Goal: Transaction & Acquisition: Purchase product/service

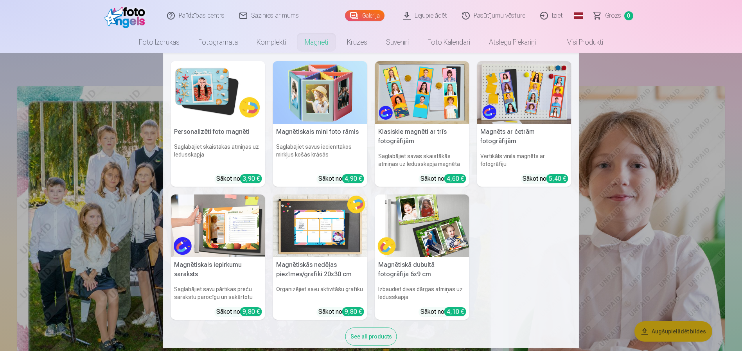
click at [309, 43] on link "Magnēti" at bounding box center [316, 42] width 42 height 22
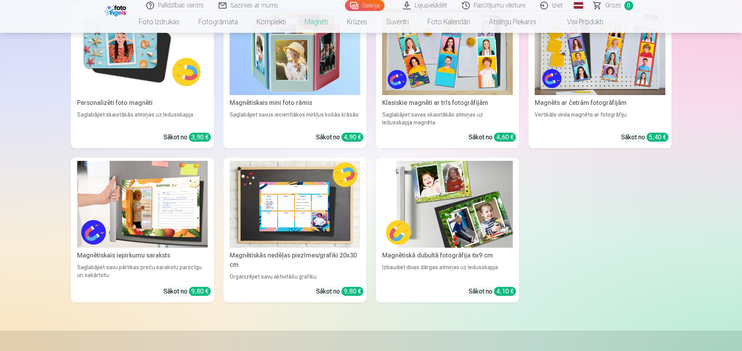
scroll to position [156, 0]
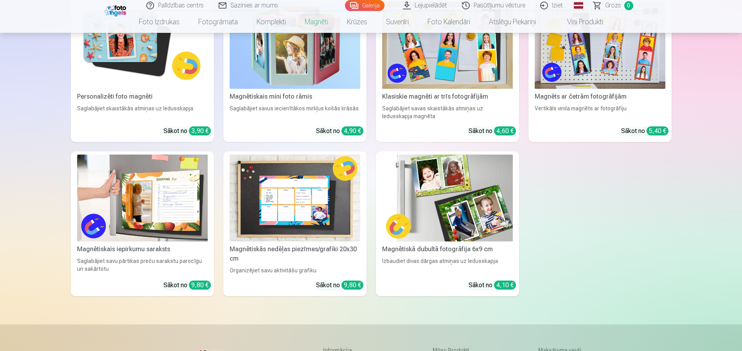
click at [172, 93] on link "Personalizēti foto magnēti Saglabājiet skaistākās atmiņas uz ledusskapja Sākot …" at bounding box center [142, 70] width 143 height 144
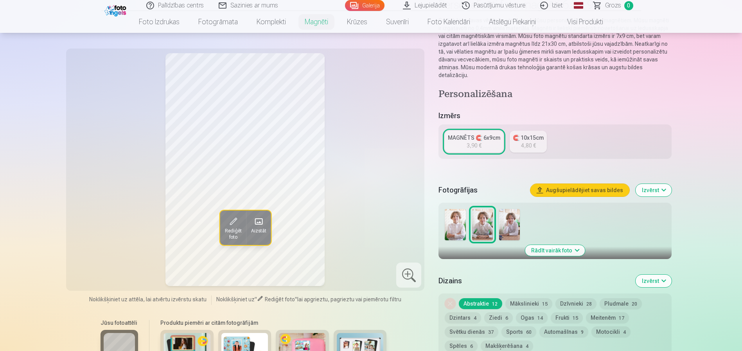
scroll to position [78, 0]
click at [508, 211] on img at bounding box center [509, 223] width 21 height 31
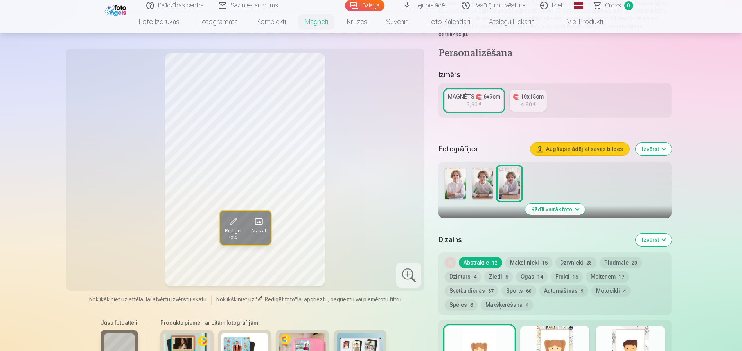
scroll to position [117, 0]
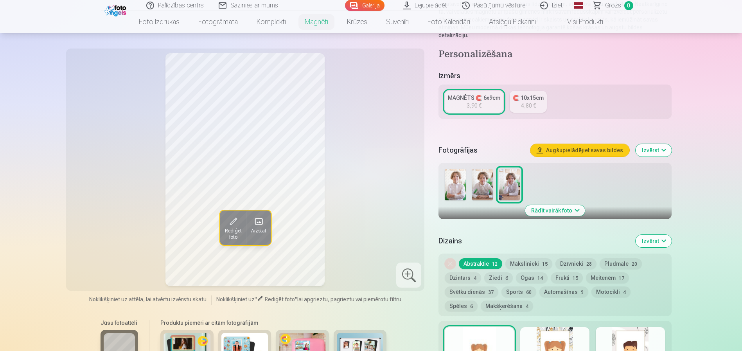
click at [535, 102] on div "4,80 €" at bounding box center [528, 106] width 15 height 8
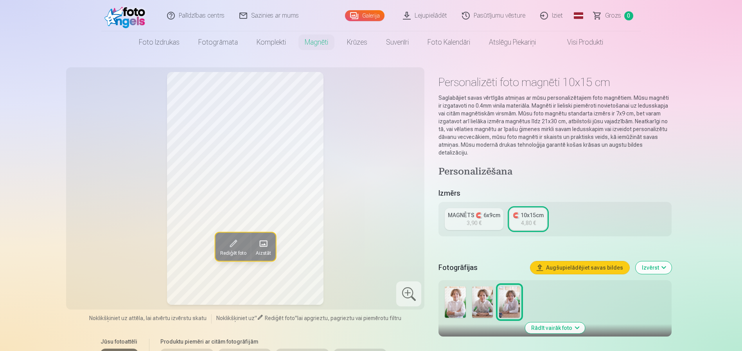
click at [476, 211] on div "MAGNĒTS 🧲 6x9cm" at bounding box center [474, 215] width 52 height 8
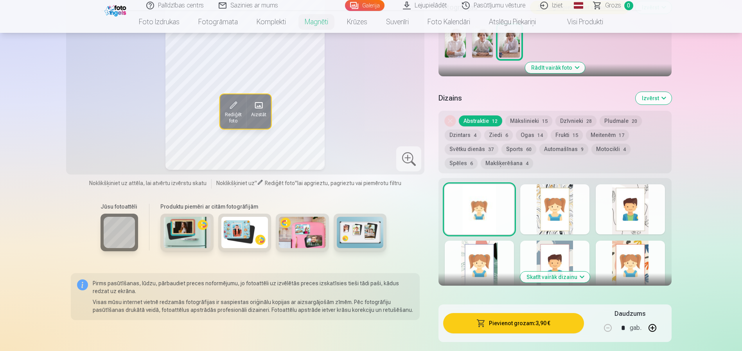
scroll to position [274, 0]
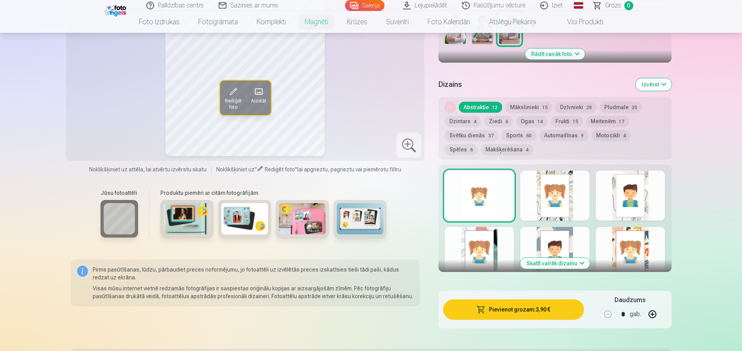
click at [574, 258] on button "Skatīt vairāk dizainu" at bounding box center [555, 263] width 70 height 11
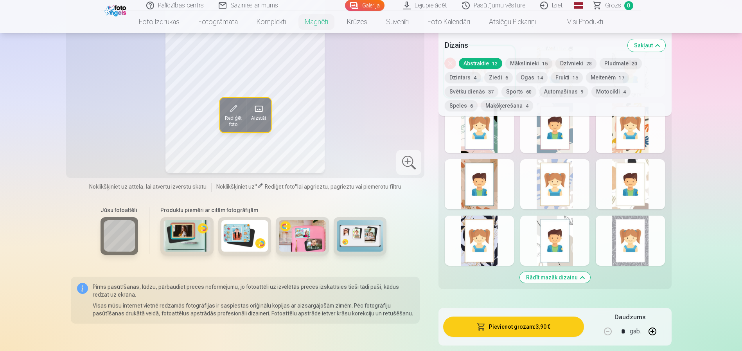
scroll to position [391, 0]
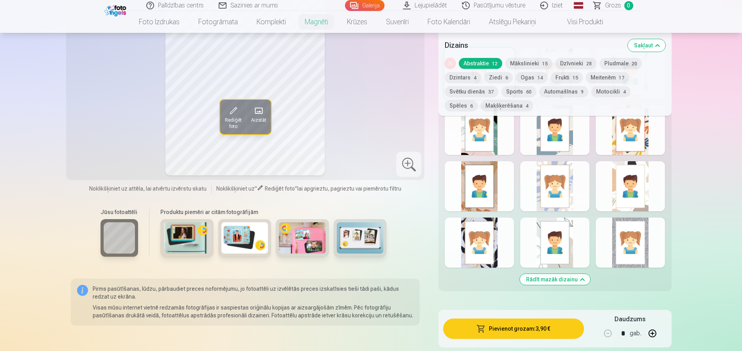
click at [499, 247] on div at bounding box center [479, 242] width 69 height 50
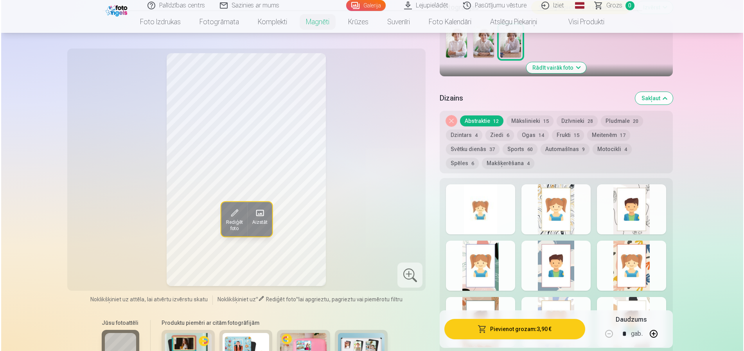
scroll to position [274, 0]
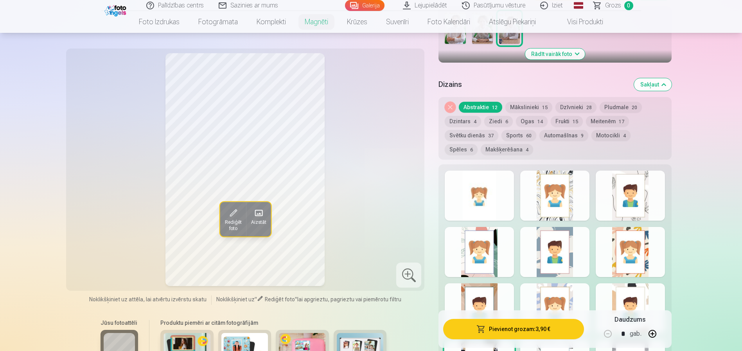
click at [497, 324] on button "Pievienot grozam : 3,90 €" at bounding box center [513, 329] width 140 height 20
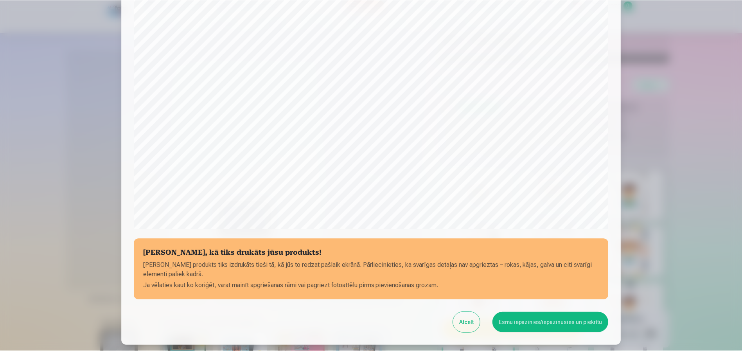
scroll to position [156, 0]
click at [564, 321] on button "Esmu iepazinies/iepazinusies un piekrītu" at bounding box center [551, 321] width 116 height 20
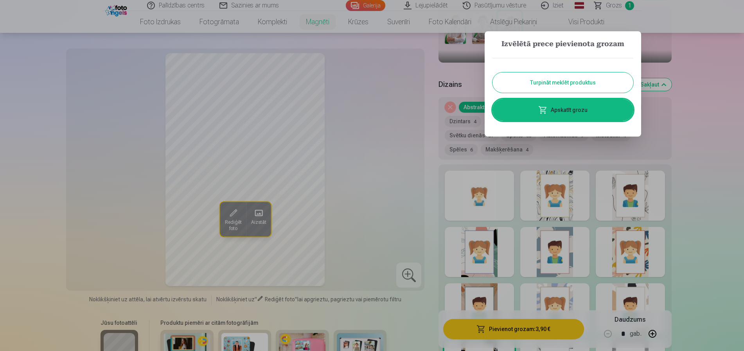
click at [554, 83] on button "Turpināt meklēt produktus" at bounding box center [562, 82] width 141 height 20
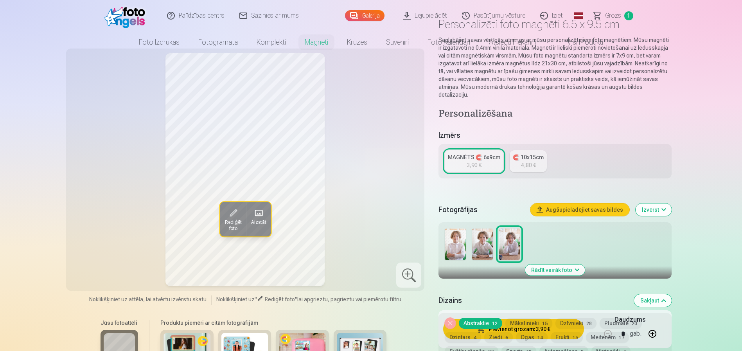
scroll to position [0, 0]
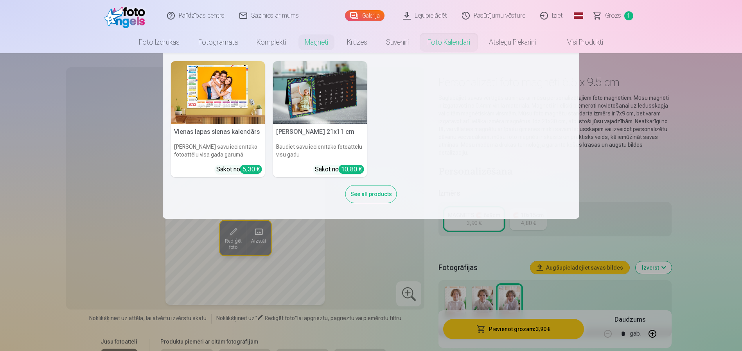
click at [438, 45] on link "Foto kalendāri" at bounding box center [448, 42] width 61 height 22
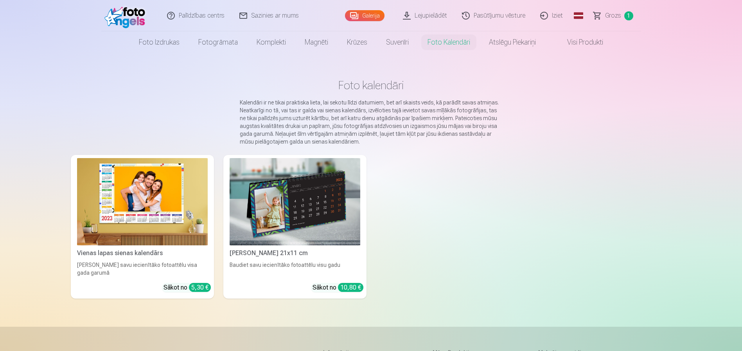
click at [111, 246] on link "Vienas lapas sienas kalendārs Parādiet savu iecienītāko fotoattēlu visa gada ga…" at bounding box center [142, 227] width 143 height 144
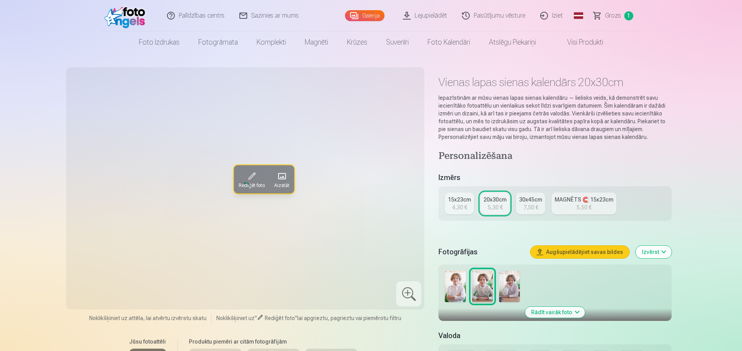
click at [466, 200] on div "15x23cm" at bounding box center [459, 200] width 23 height 8
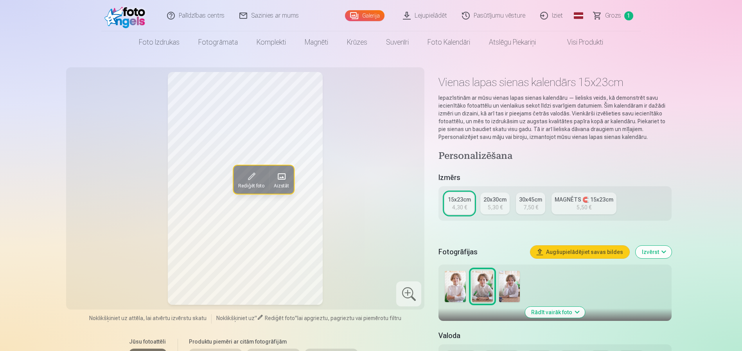
click at [454, 288] on img at bounding box center [455, 286] width 21 height 31
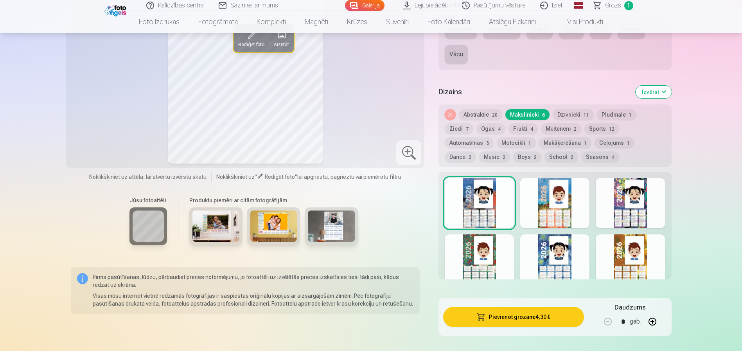
scroll to position [352, 0]
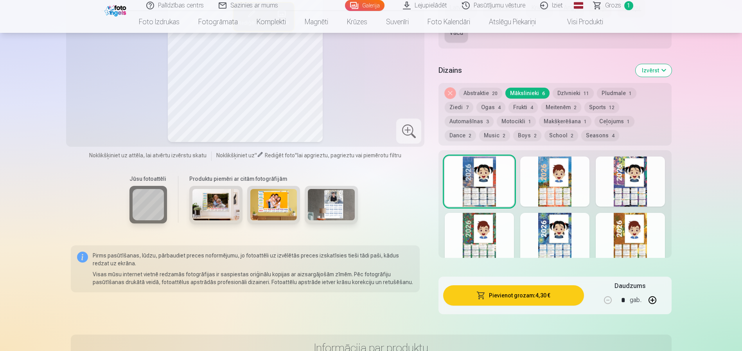
click at [545, 249] on div at bounding box center [554, 238] width 69 height 50
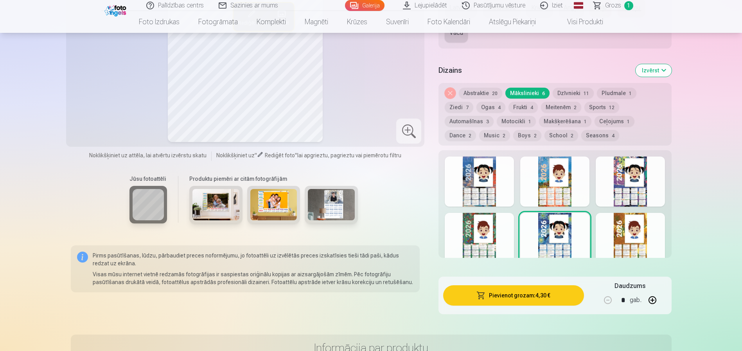
click at [491, 292] on button "Pievienot grozam : 4,30 €" at bounding box center [513, 295] width 140 height 20
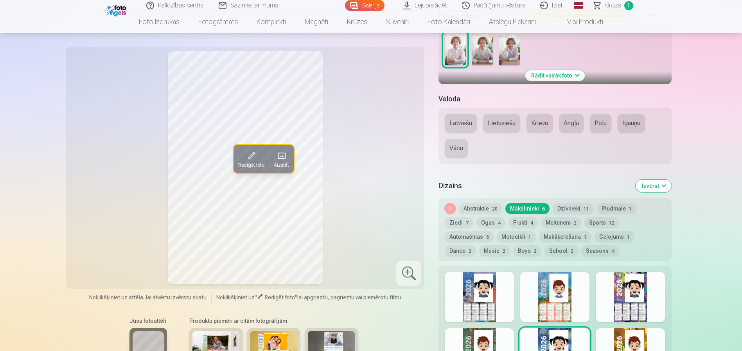
scroll to position [235, 0]
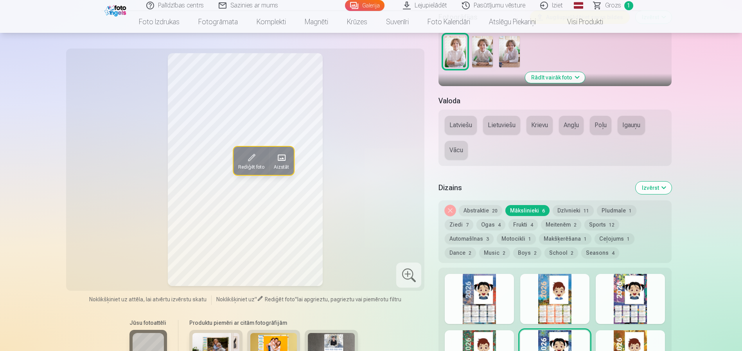
click at [463, 125] on button "Latviešu" at bounding box center [461, 125] width 32 height 19
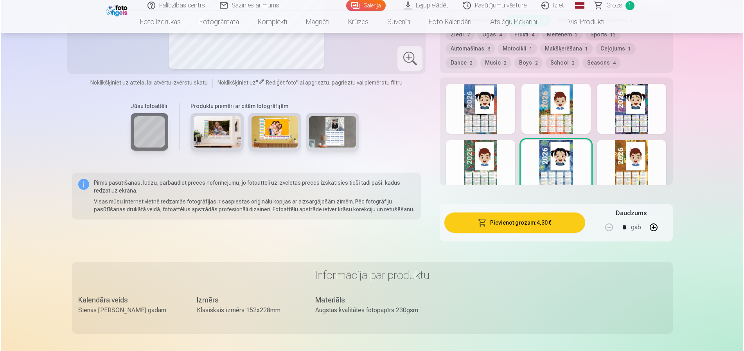
scroll to position [430, 0]
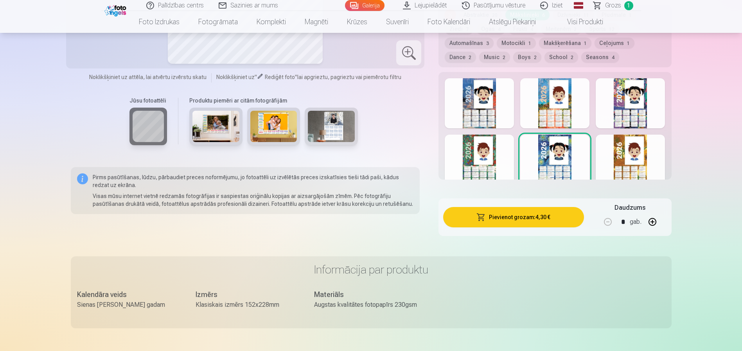
click at [502, 224] on button "Pievienot grozam : 4,30 €" at bounding box center [513, 217] width 140 height 20
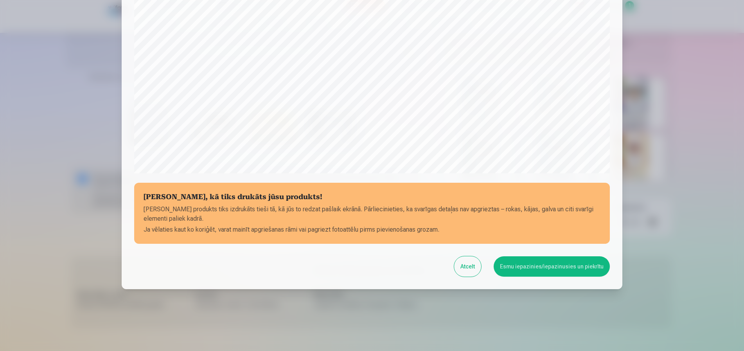
scroll to position [212, 0]
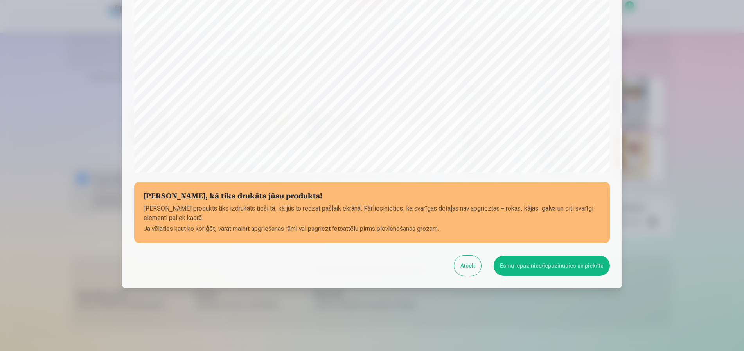
click at [563, 263] on button "Esmu iepazinies/iepazinusies un piekrītu" at bounding box center [551, 265] width 116 height 20
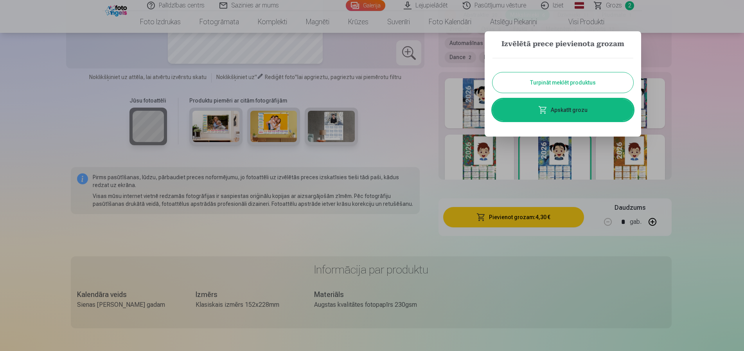
click at [561, 118] on link "Apskatīt grozu" at bounding box center [562, 110] width 141 height 22
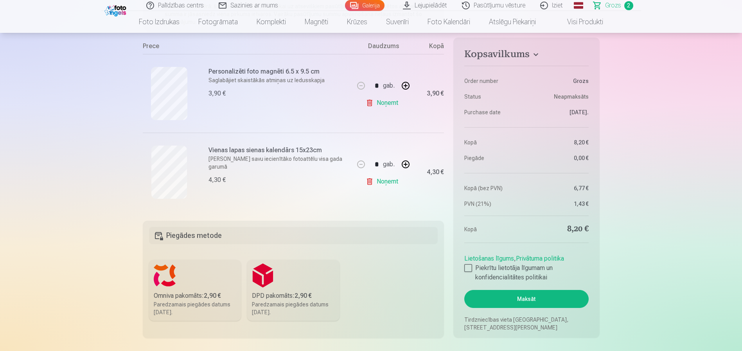
scroll to position [156, 0]
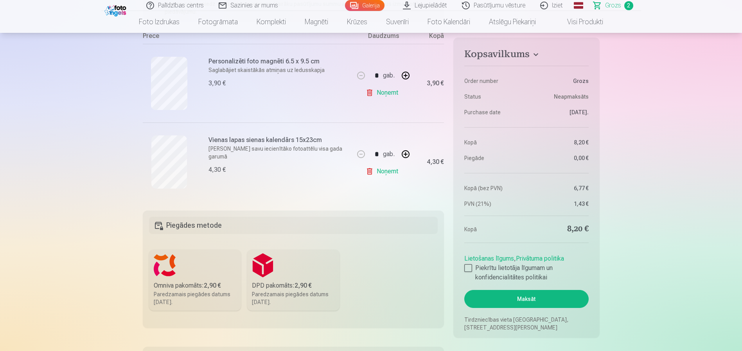
click at [203, 286] on div "Omniva pakomāts : 2,90 €" at bounding box center [195, 285] width 83 height 9
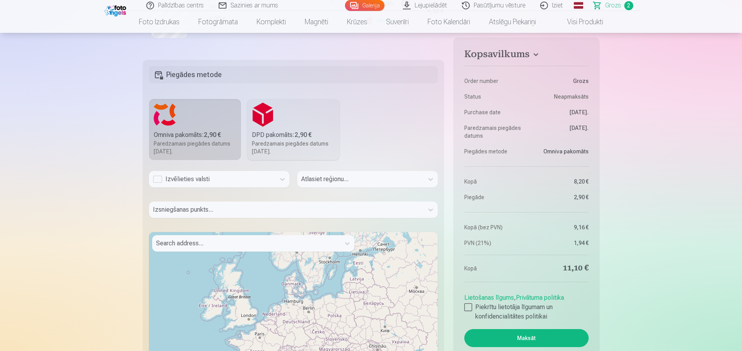
scroll to position [313, 0]
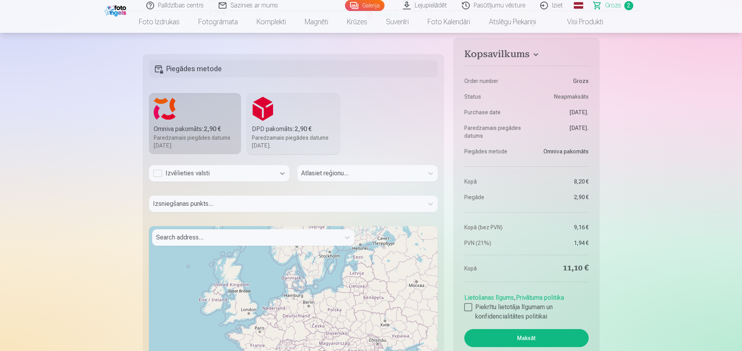
click at [282, 172] on icon at bounding box center [282, 173] width 8 height 8
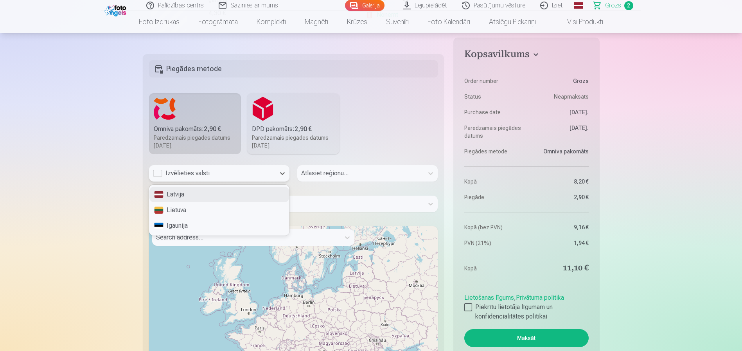
click at [230, 196] on div "Latvija" at bounding box center [219, 195] width 140 height 16
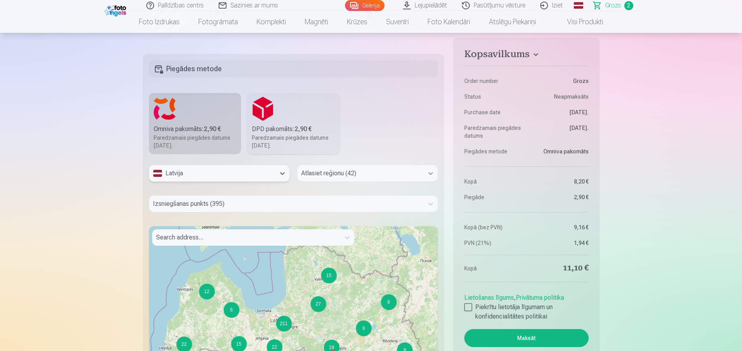
click at [428, 172] on icon at bounding box center [431, 173] width 8 height 8
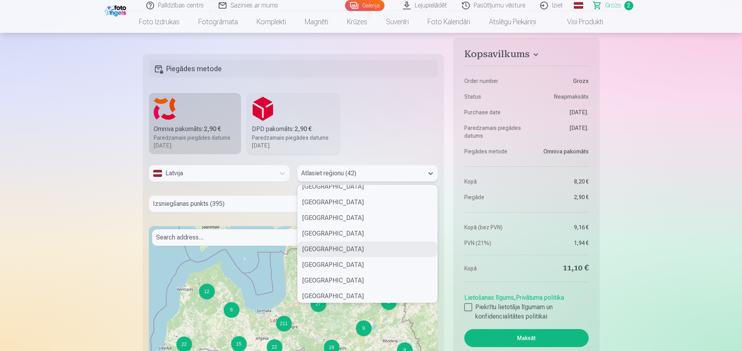
scroll to position [235, 0]
click at [359, 242] on div "Jelgavas novads" at bounding box center [368, 241] width 140 height 16
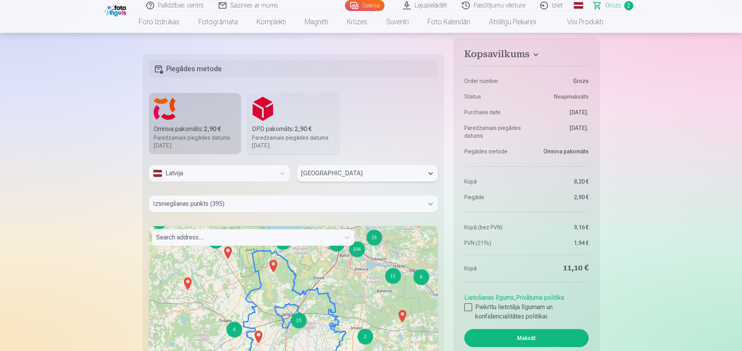
click at [428, 203] on icon at bounding box center [431, 204] width 8 height 8
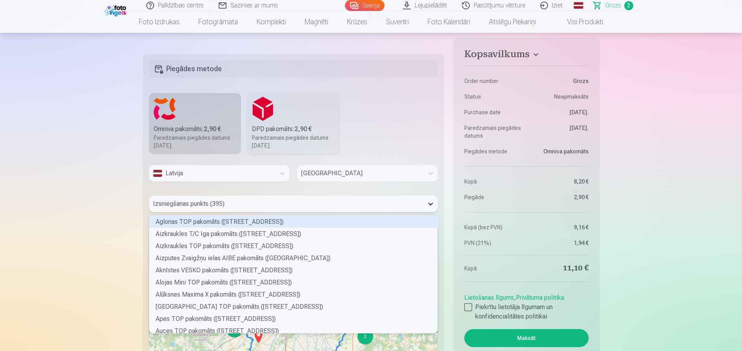
scroll to position [115, 286]
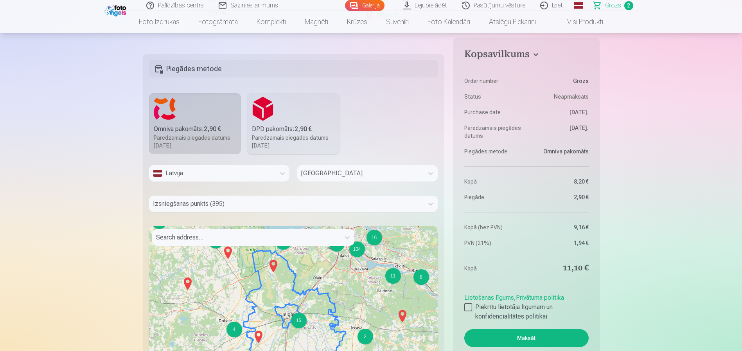
click at [391, 189] on div "Latvija Jelgavas novads Izsniegšanas punkts (395) Search address... 7 5 3 7 4 1…" at bounding box center [293, 293] width 289 height 257
click at [345, 238] on icon at bounding box center [347, 237] width 8 height 8
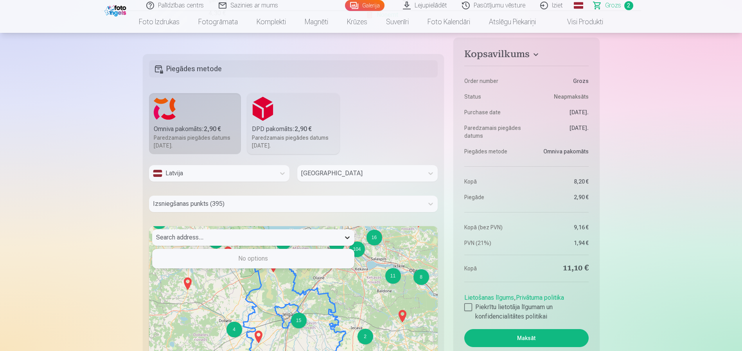
click at [345, 238] on icon at bounding box center [347, 237] width 8 height 8
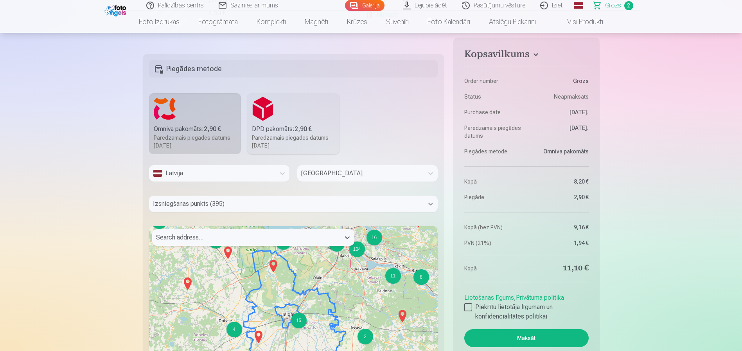
click at [432, 201] on icon at bounding box center [431, 204] width 8 height 8
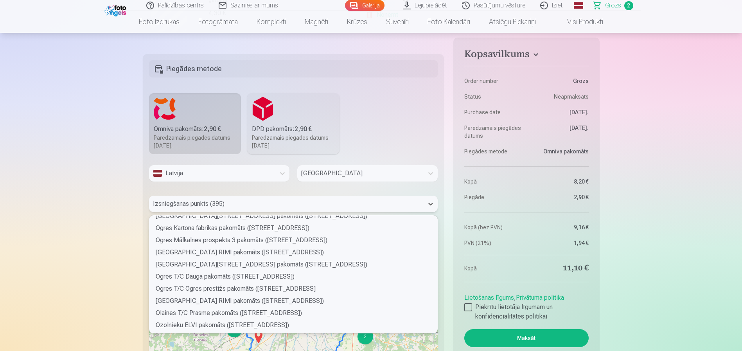
scroll to position [1838, 0]
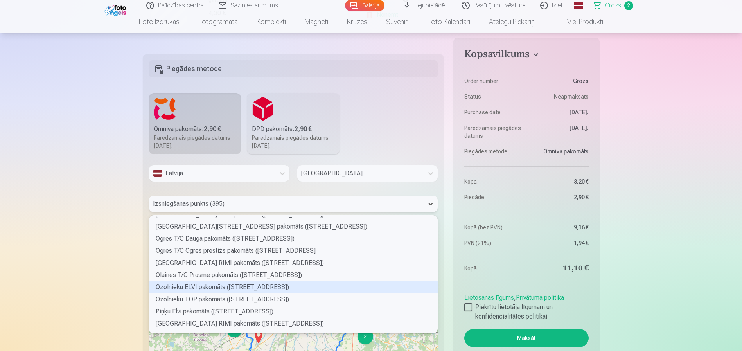
click at [232, 288] on div "Ozolnieku ELVI pakomāts (Rīgas iela 42)" at bounding box center [293, 287] width 289 height 12
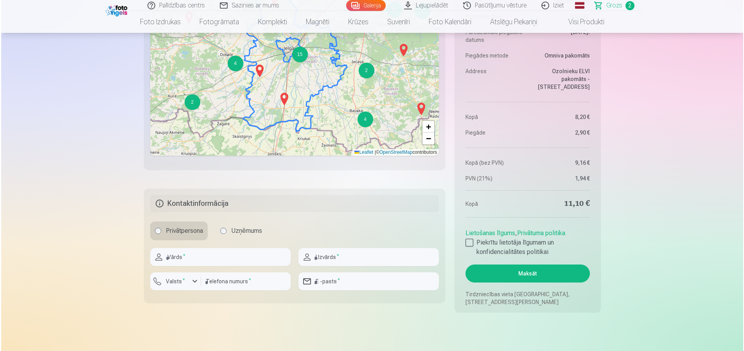
scroll to position [587, 0]
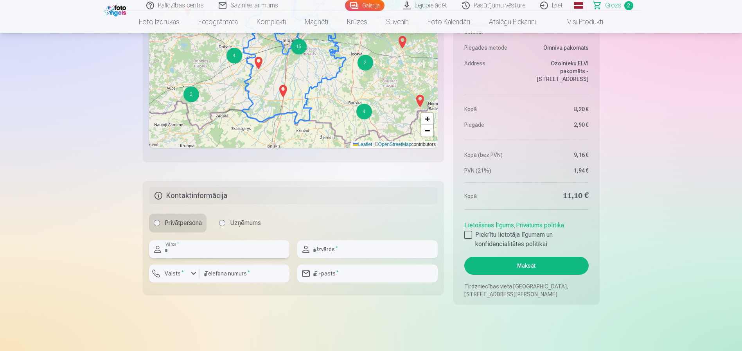
click at [232, 248] on input "text" at bounding box center [219, 249] width 140 height 18
type input "******"
click at [387, 251] on input "text" at bounding box center [367, 249] width 140 height 18
type input "**********"
click at [193, 274] on div "button" at bounding box center [193, 273] width 9 height 9
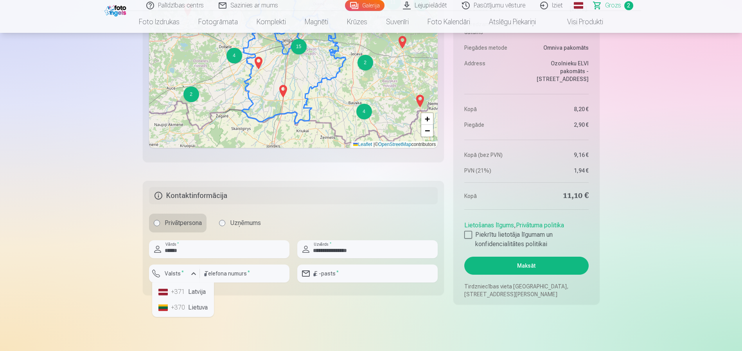
click at [196, 289] on li "+371 Latvija" at bounding box center [183, 292] width 56 height 16
click at [230, 276] on input "number" at bounding box center [245, 273] width 90 height 18
type input "********"
click at [334, 273] on input "email" at bounding box center [367, 273] width 140 height 18
type input "**********"
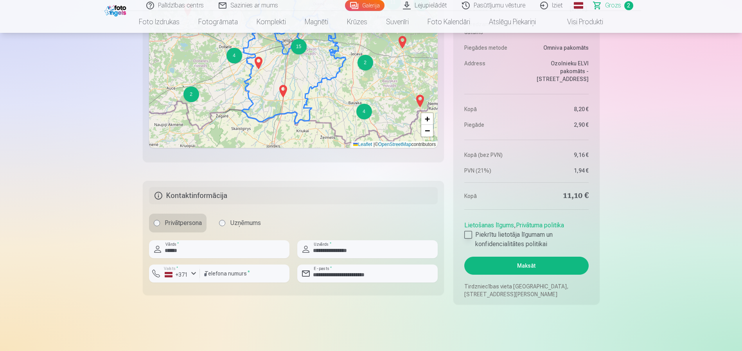
click at [468, 235] on div at bounding box center [468, 235] width 8 height 8
click at [517, 268] on button "Maksāt" at bounding box center [526, 266] width 124 height 18
